Goal: Transaction & Acquisition: Download file/media

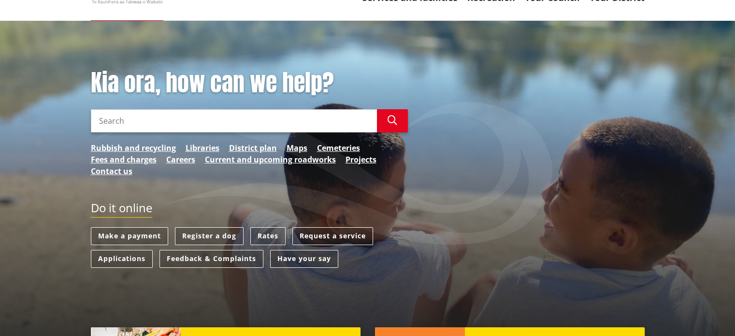
scroll to position [13, 0]
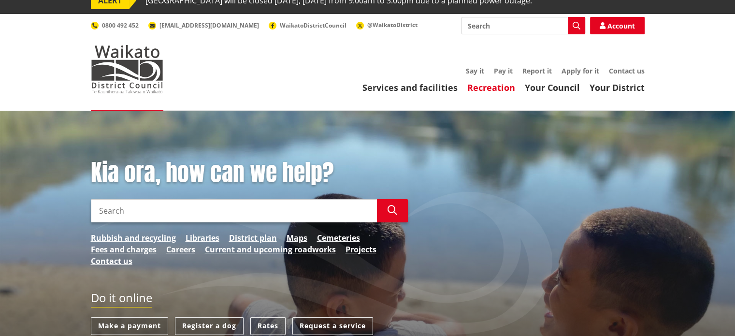
click at [495, 90] on link "Recreation" at bounding box center [492, 88] width 48 height 12
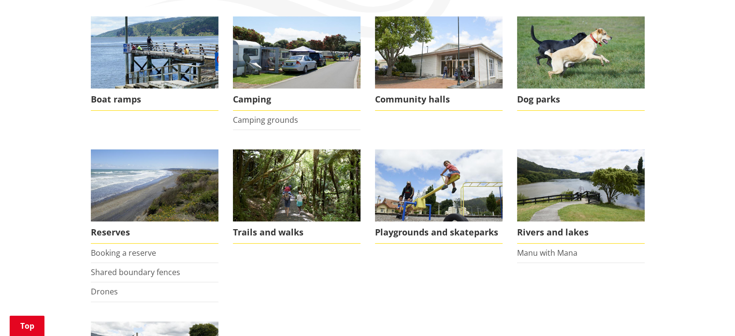
scroll to position [161, 0]
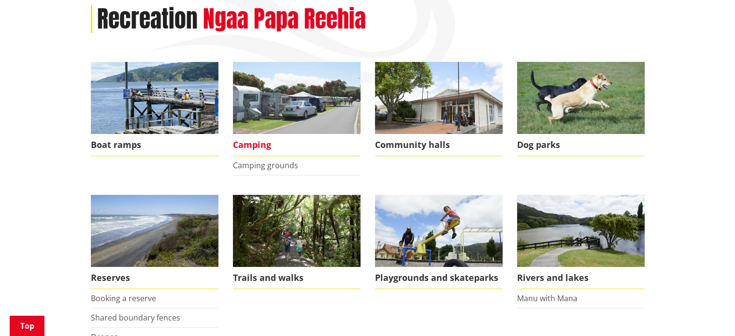
click at [299, 94] on img at bounding box center [297, 98] width 128 height 72
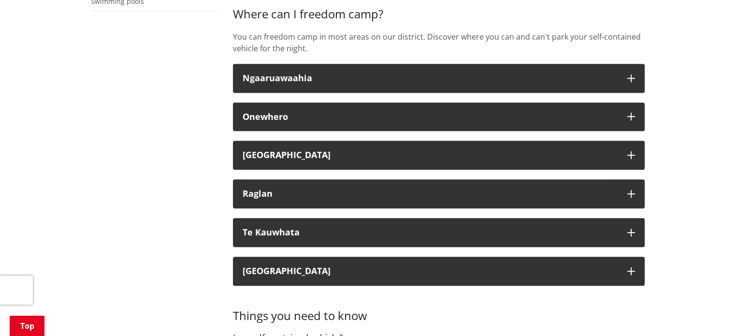
scroll to position [432, 0]
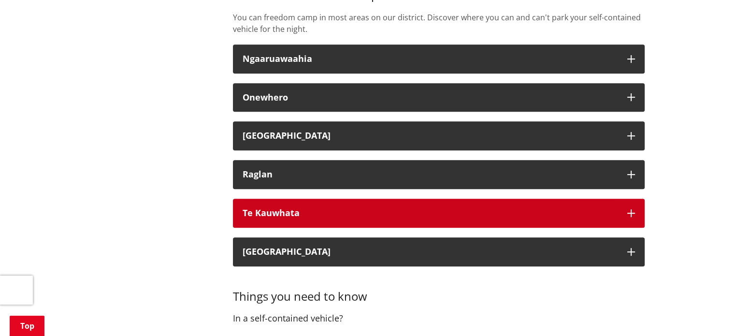
click at [515, 211] on div "Te Kauwhata" at bounding box center [430, 213] width 375 height 10
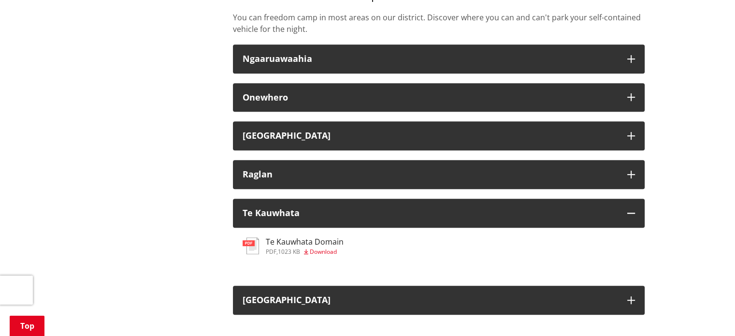
click at [314, 251] on span "Download" at bounding box center [323, 252] width 27 height 8
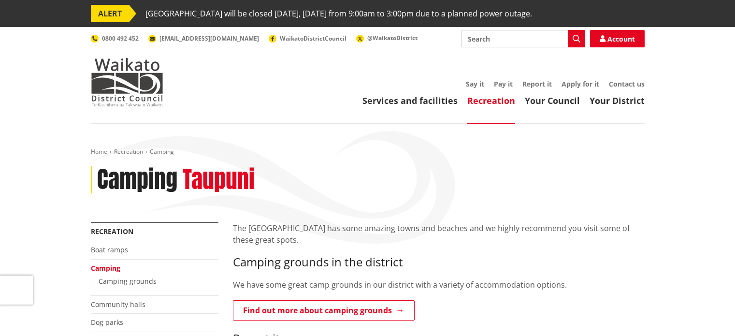
scroll to position [432, 0]
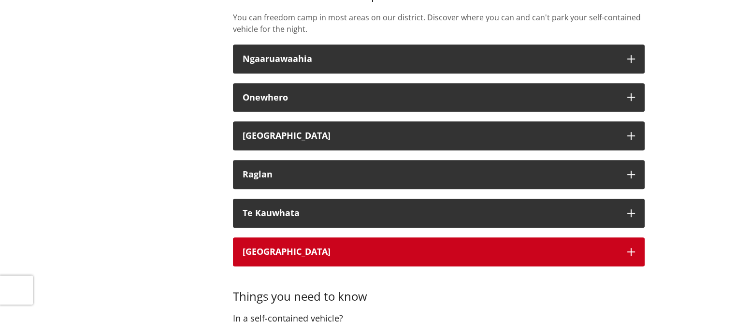
click at [406, 252] on div "[GEOGRAPHIC_DATA]" at bounding box center [430, 252] width 375 height 10
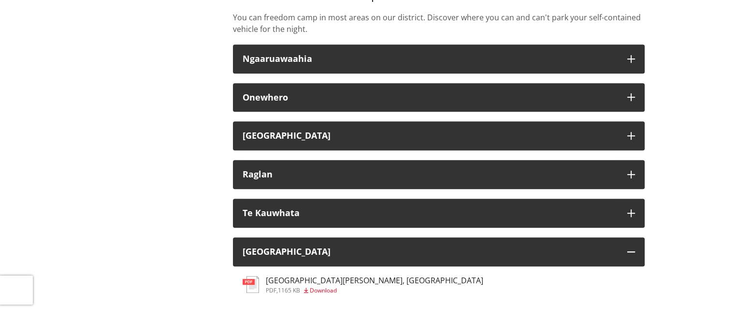
click at [316, 289] on span "Download" at bounding box center [323, 290] width 27 height 8
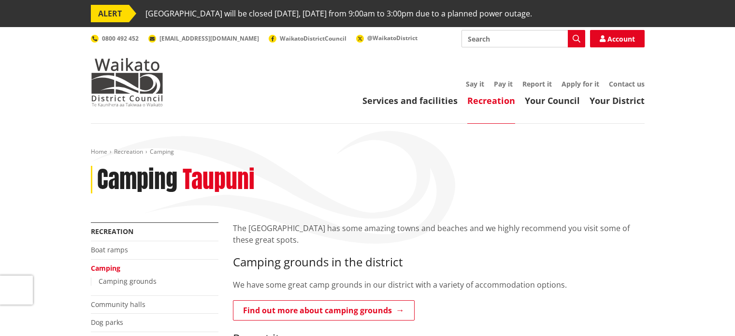
scroll to position [432, 0]
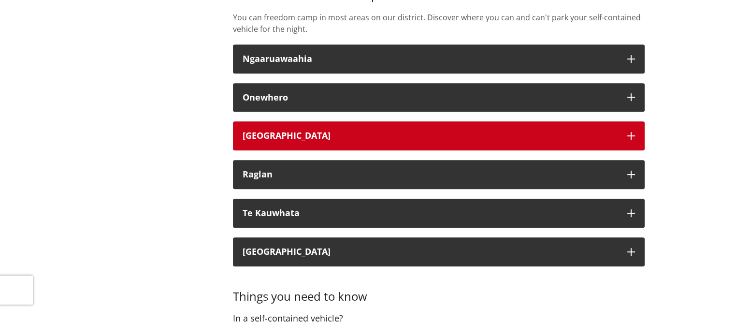
click at [395, 134] on div "[GEOGRAPHIC_DATA]" at bounding box center [430, 136] width 375 height 10
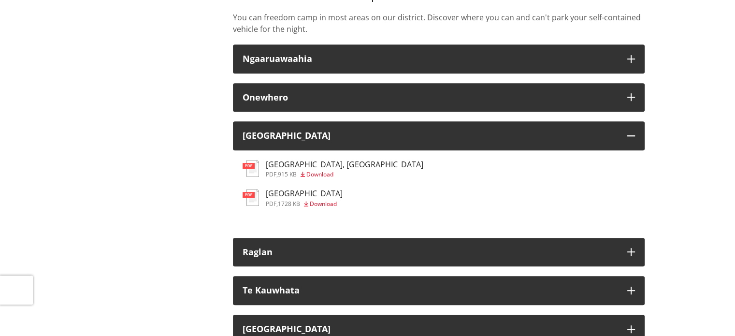
click at [305, 174] on icon at bounding box center [303, 175] width 4 height 6
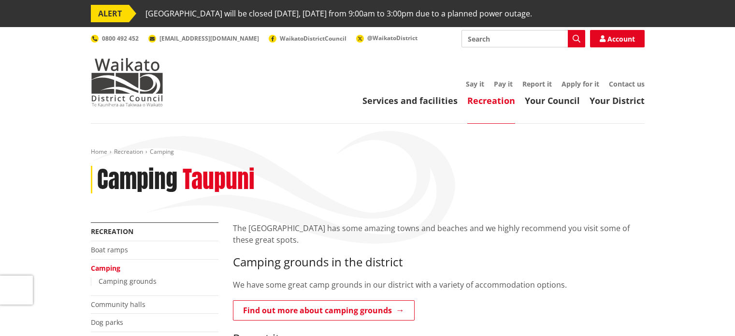
scroll to position [432, 0]
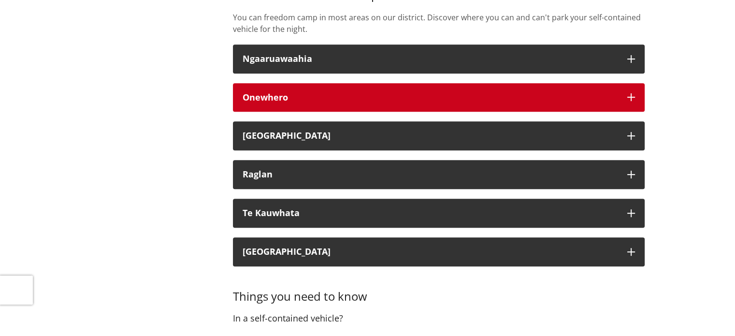
click at [361, 93] on div "Onewhero" at bounding box center [430, 98] width 375 height 10
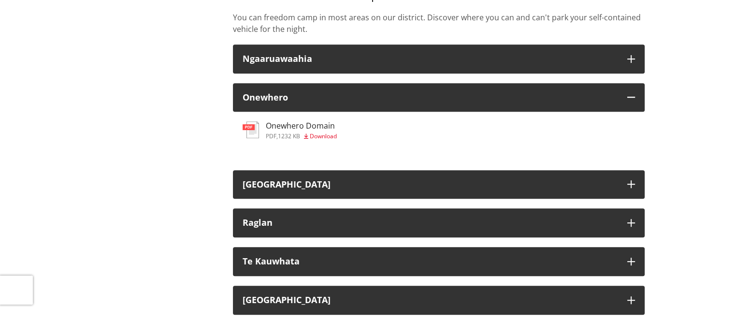
click at [307, 132] on span "Download" at bounding box center [320, 136] width 33 height 8
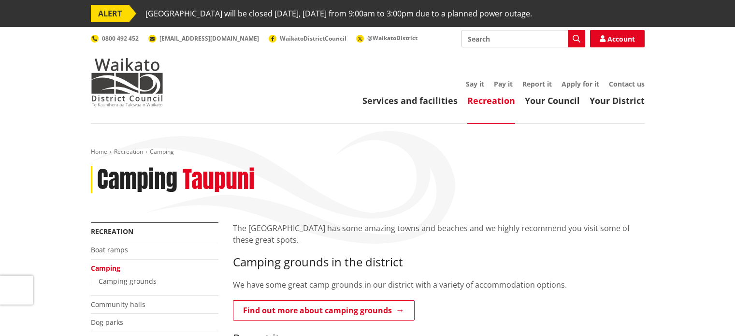
scroll to position [432, 0]
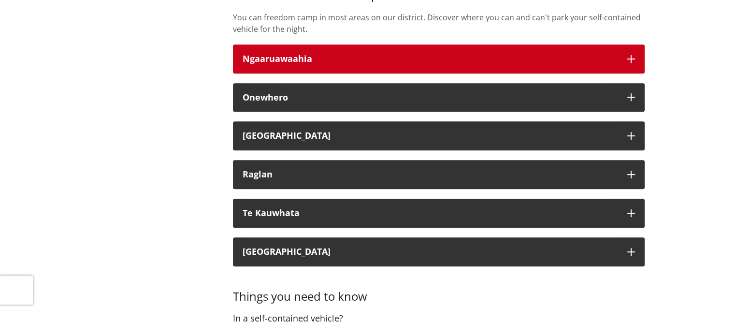
click at [289, 57] on div "Ngaaruawaahia" at bounding box center [430, 59] width 375 height 10
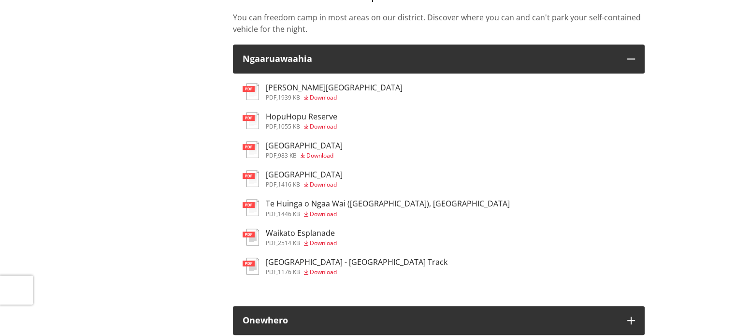
click at [308, 235] on h3 "Waikato Esplanade" at bounding box center [301, 233] width 71 height 9
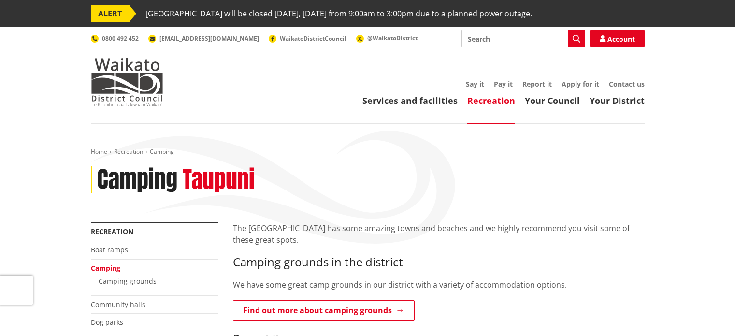
scroll to position [432, 0]
